Goal: Information Seeking & Learning: Check status

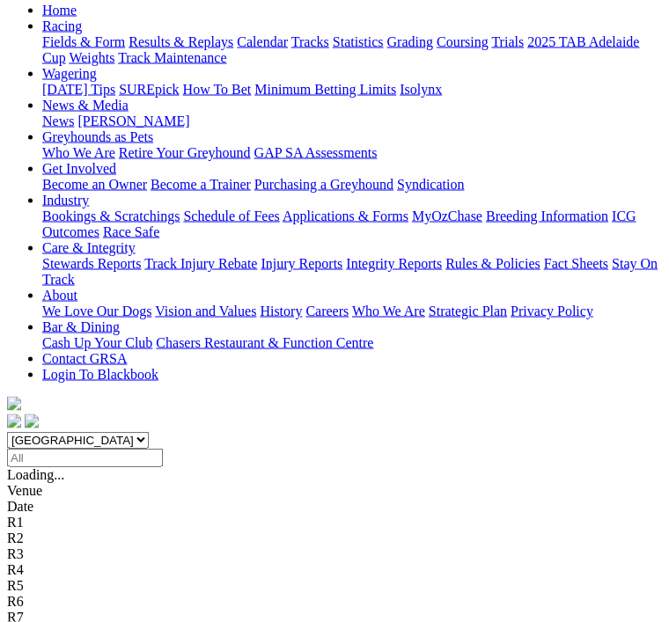
scroll to position [190, 0]
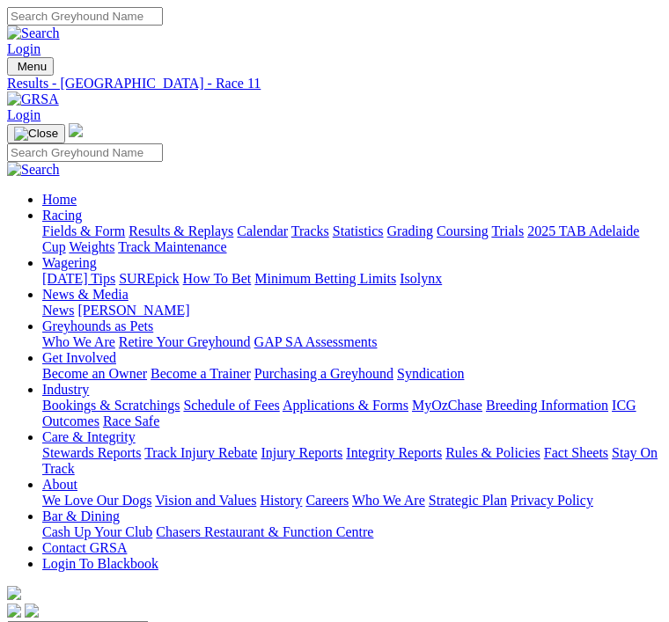
scroll to position [0, 77]
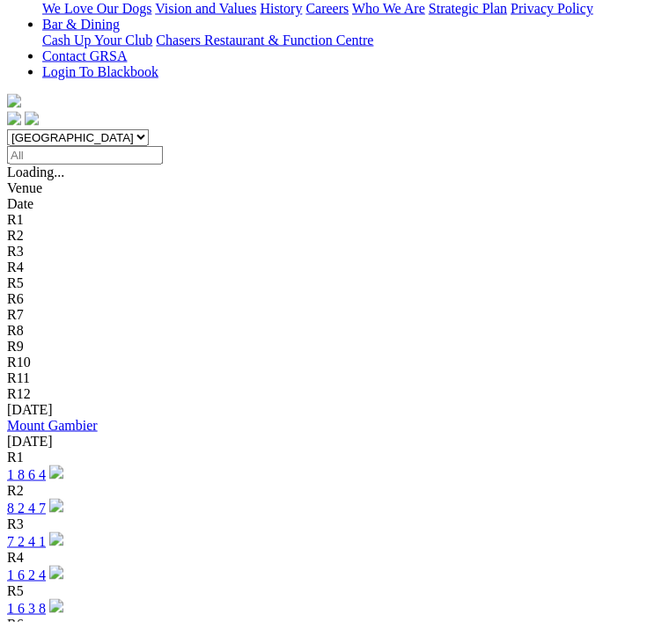
scroll to position [589, 0]
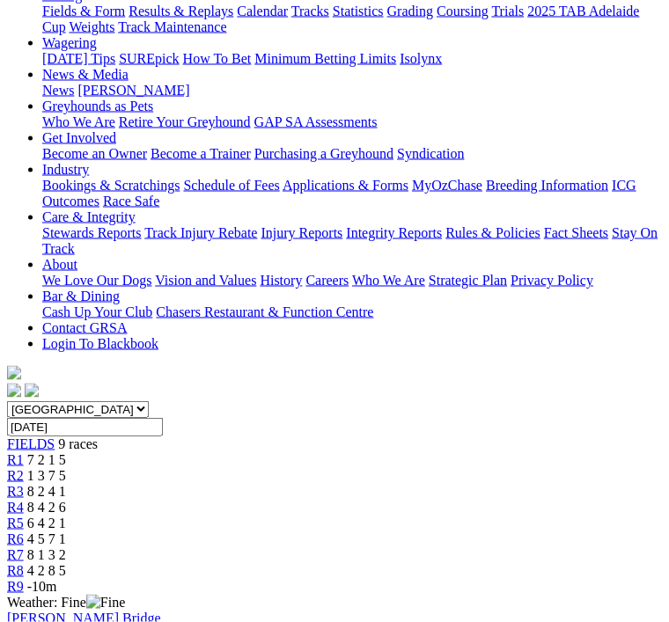
scroll to position [221, 0]
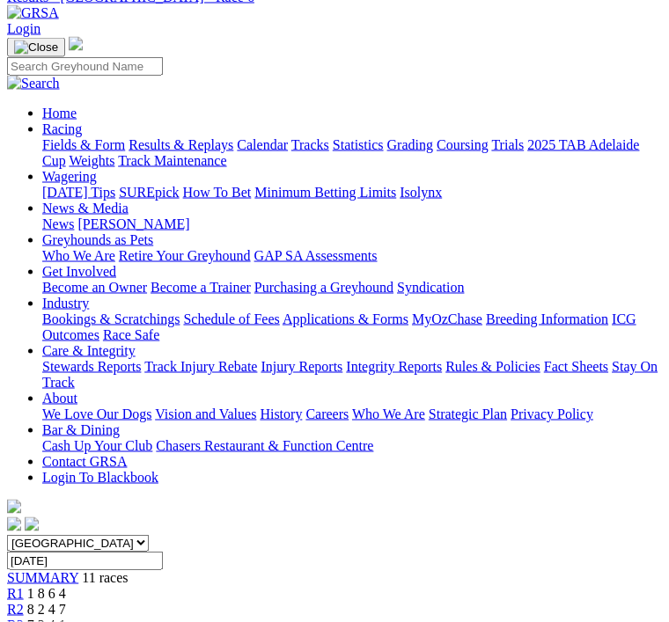
scroll to position [103, 0]
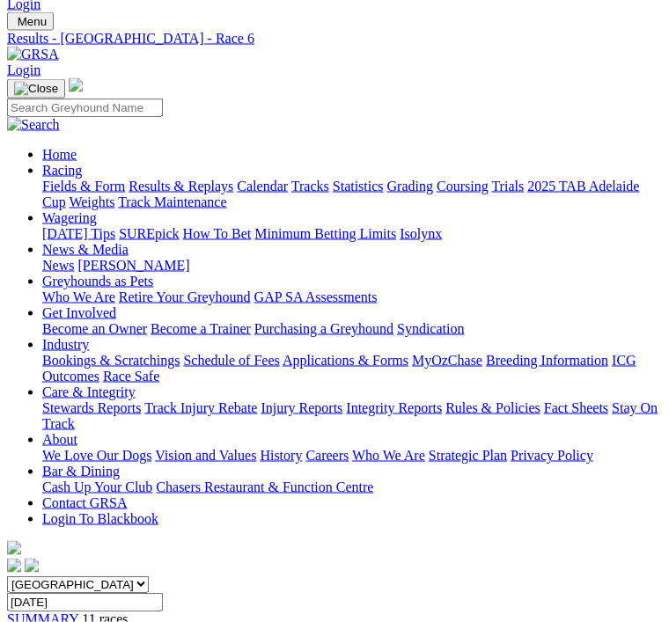
scroll to position [0, 0]
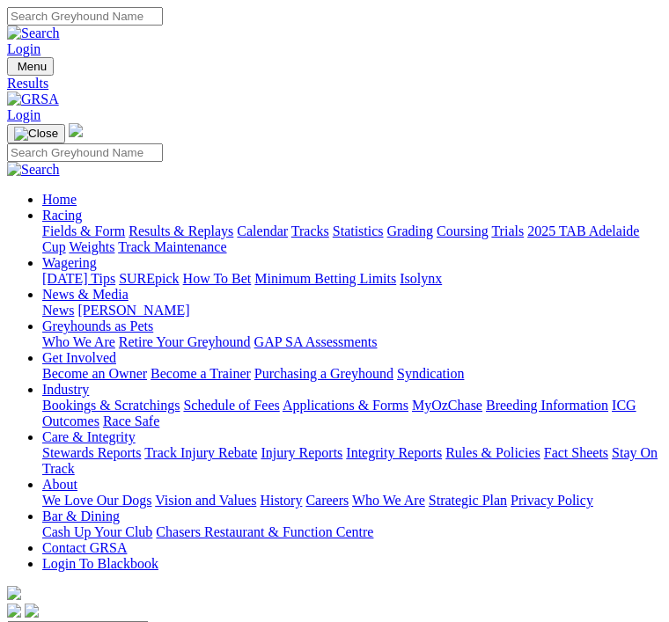
scroll to position [91, 0]
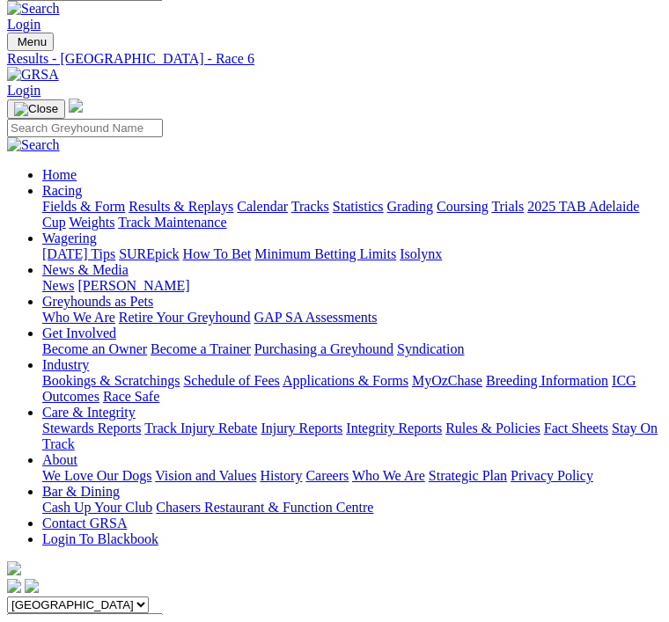
scroll to position [6, 0]
